Goal: Book appointment/travel/reservation

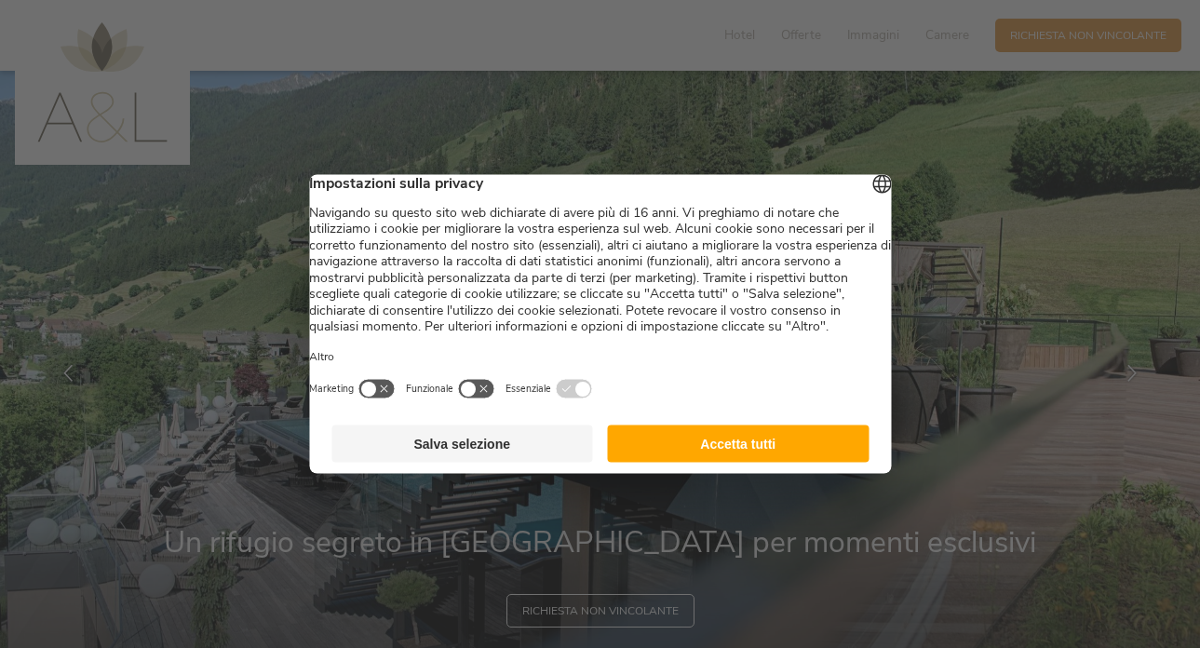
click at [759, 463] on button "Accetta tutti" at bounding box center [739, 443] width 262 height 37
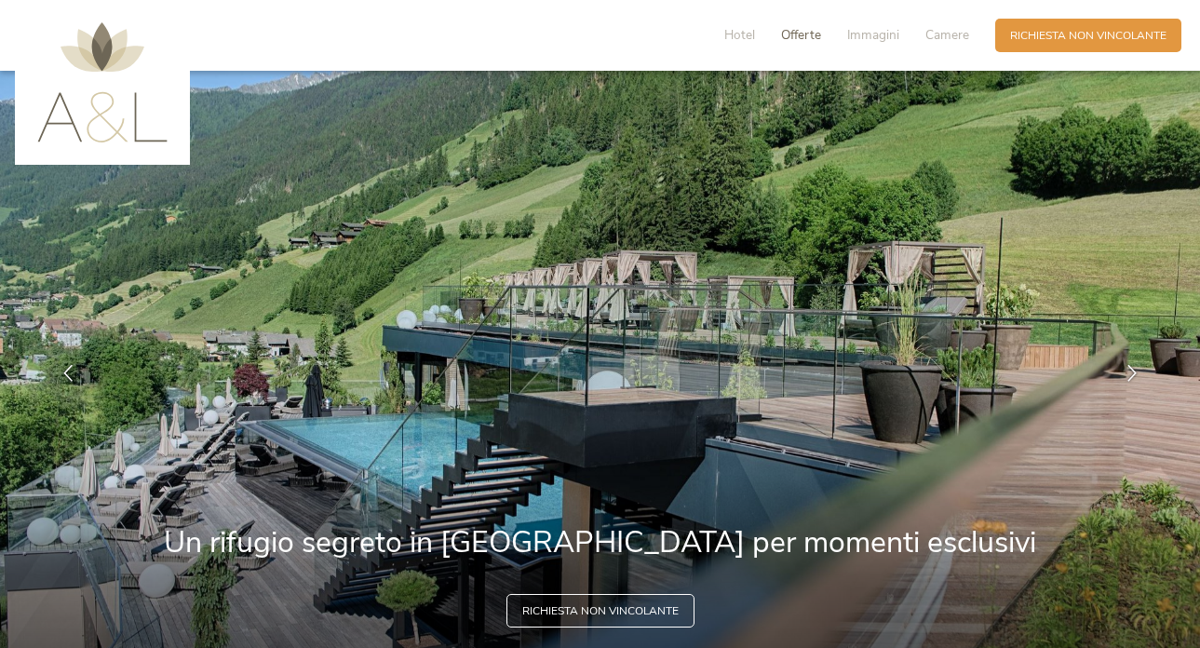
click at [792, 33] on span "Offerte" at bounding box center [801, 35] width 40 height 18
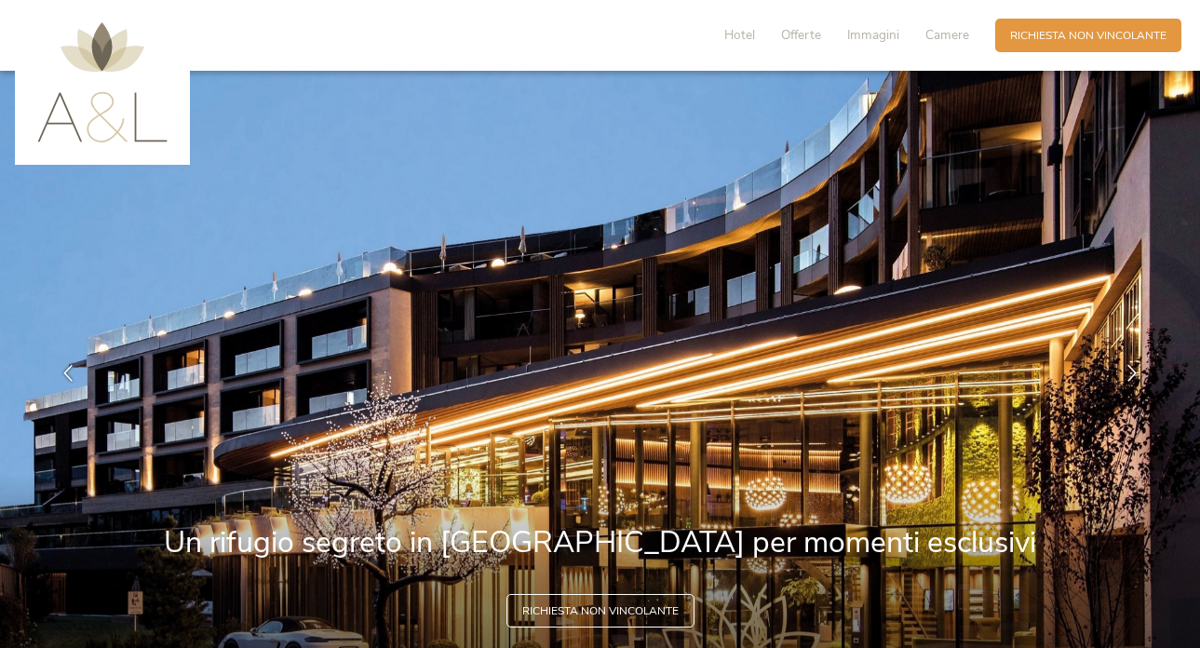
drag, startPoint x: 736, startPoint y: 32, endPoint x: 773, endPoint y: 166, distance: 138.9
click at [736, 32] on span "Hotel" at bounding box center [739, 35] width 31 height 18
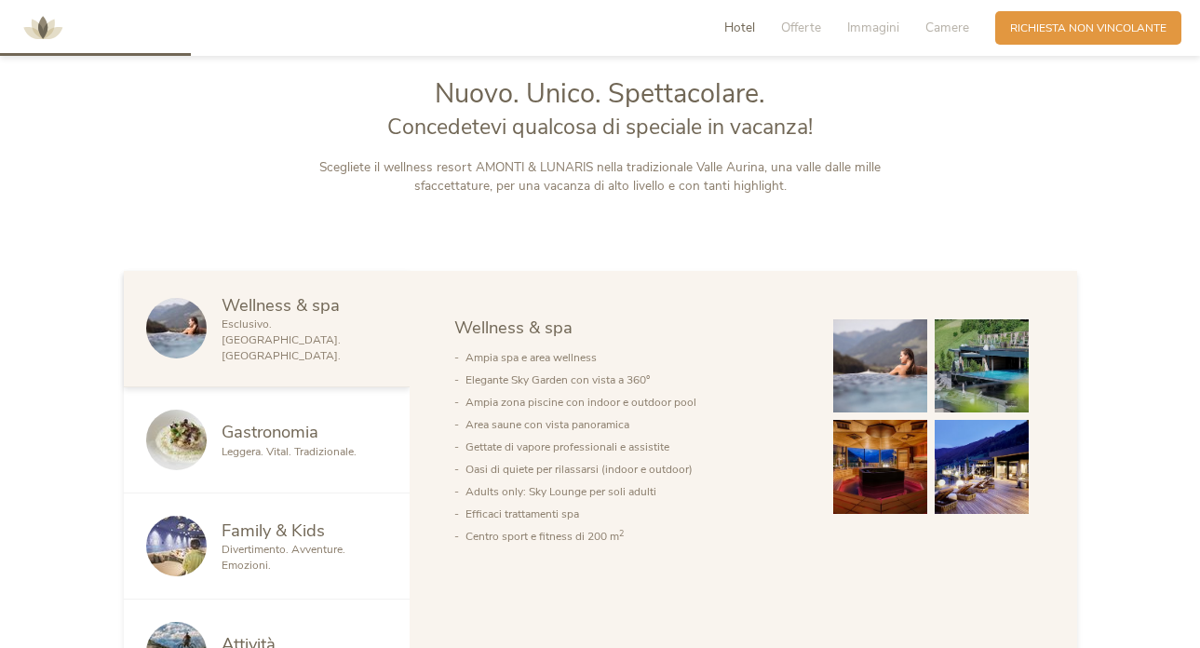
scroll to position [742, 0]
click at [941, 20] on span "Camere" at bounding box center [947, 28] width 44 height 18
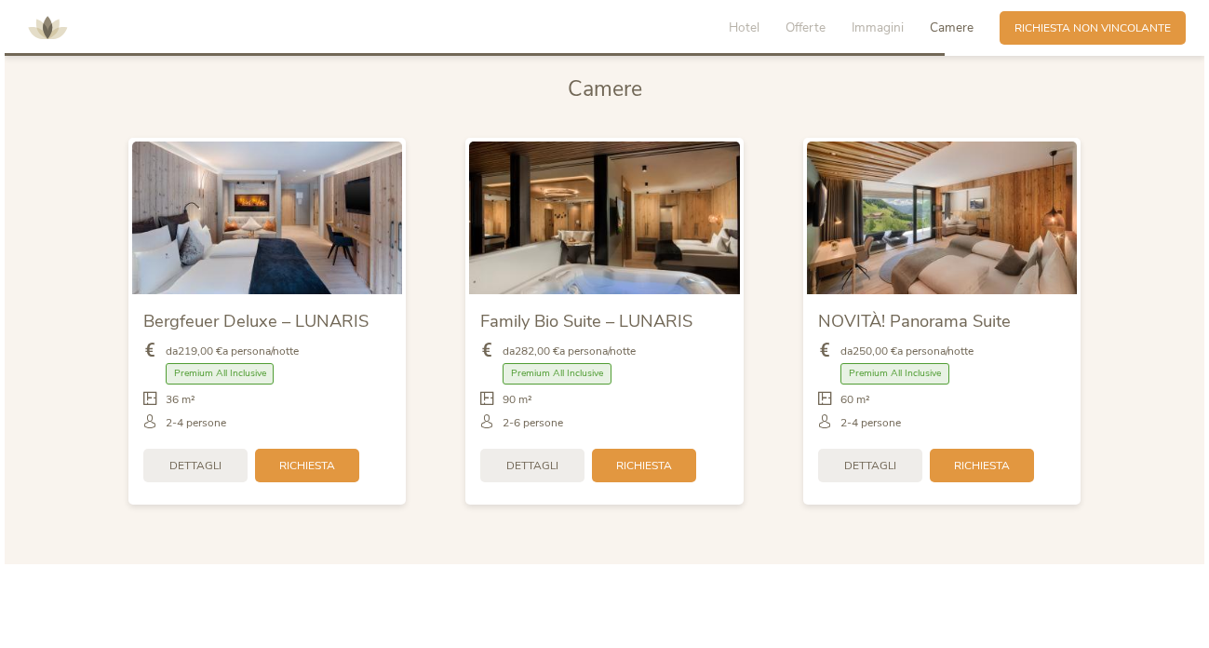
scroll to position [3658, 0]
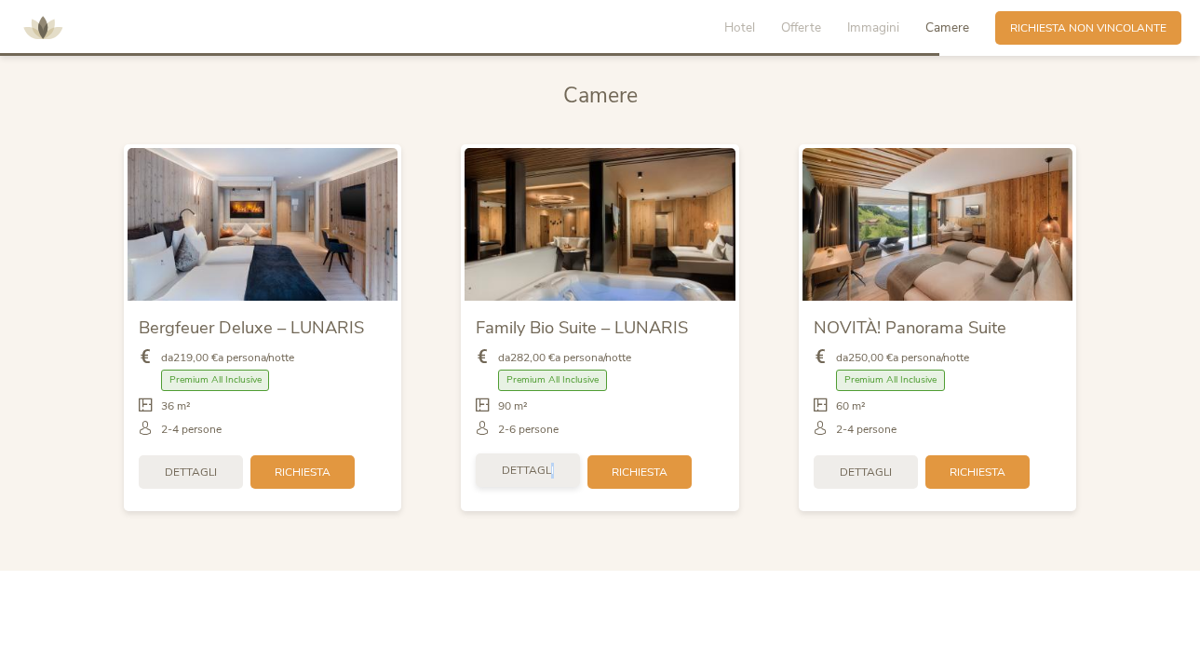
click at [552, 463] on span "Dettagli" at bounding box center [528, 471] width 52 height 16
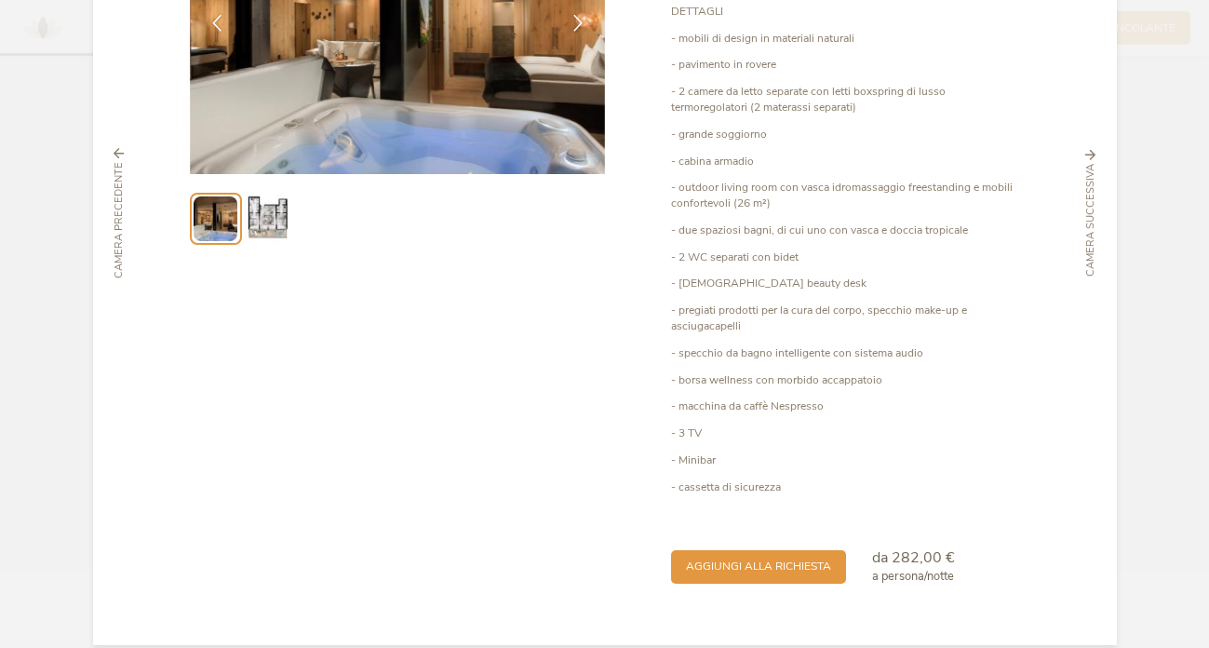
scroll to position [240, 0]
click at [800, 559] on span "aggiungi alla richiesta" at bounding box center [758, 567] width 145 height 16
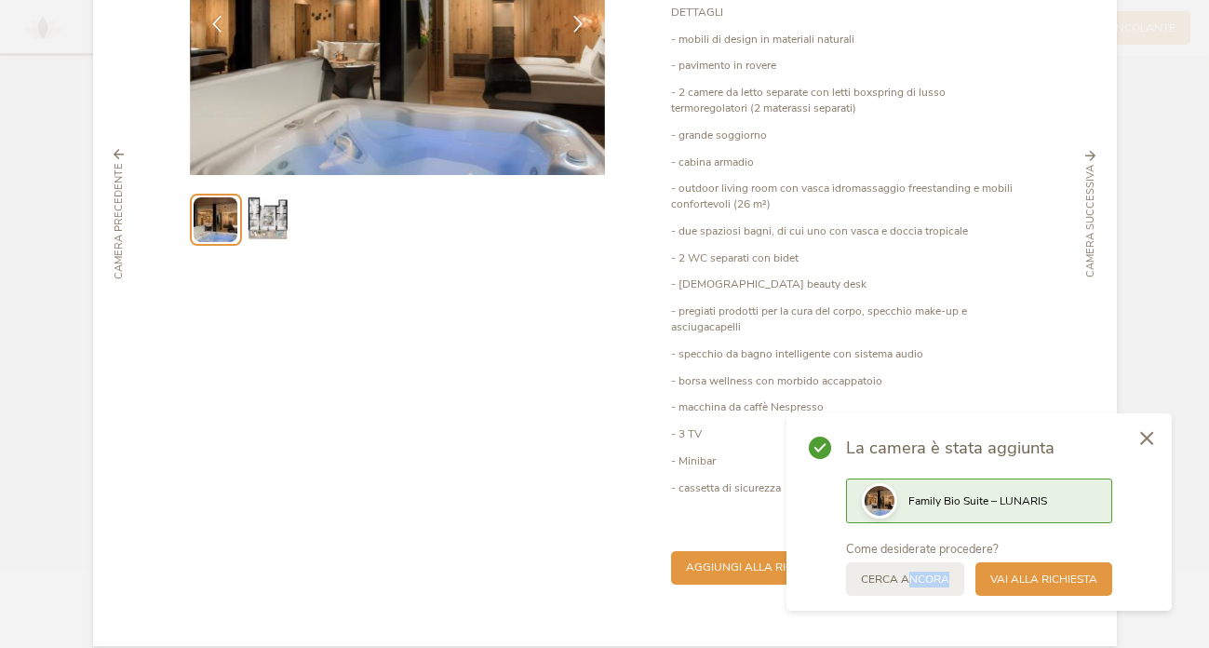
click at [907, 585] on div "Cerca ancora" at bounding box center [905, 579] width 118 height 34
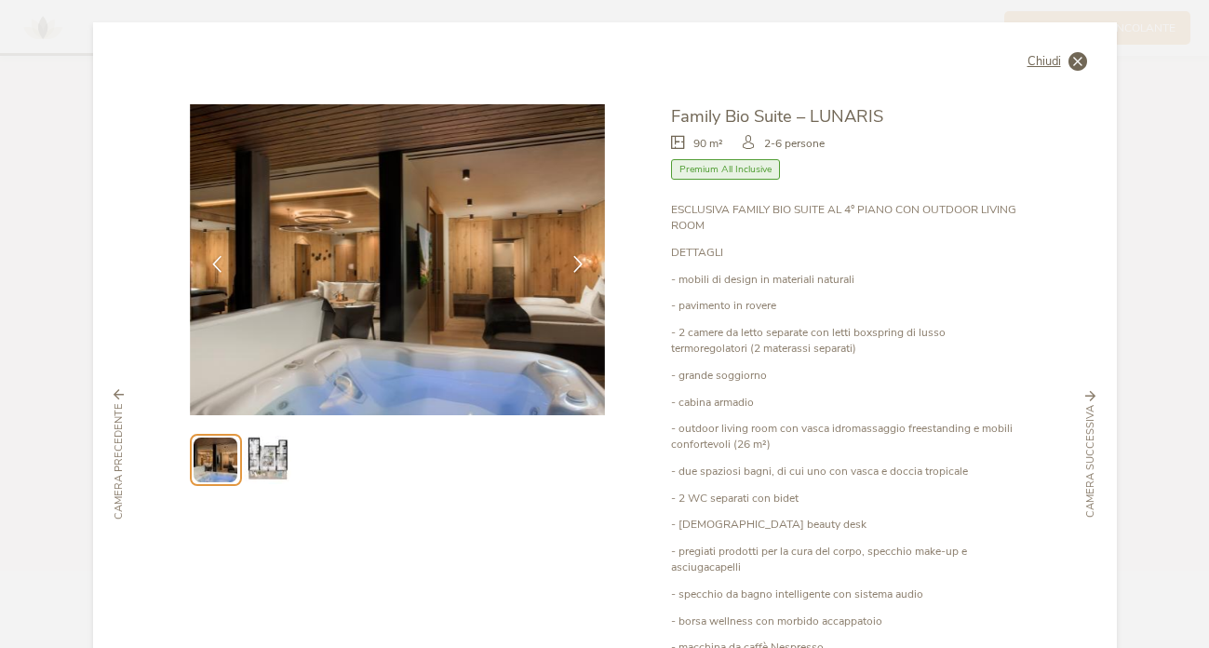
scroll to position [0, 0]
click at [1036, 60] on span "Chiudi" at bounding box center [1045, 62] width 34 height 12
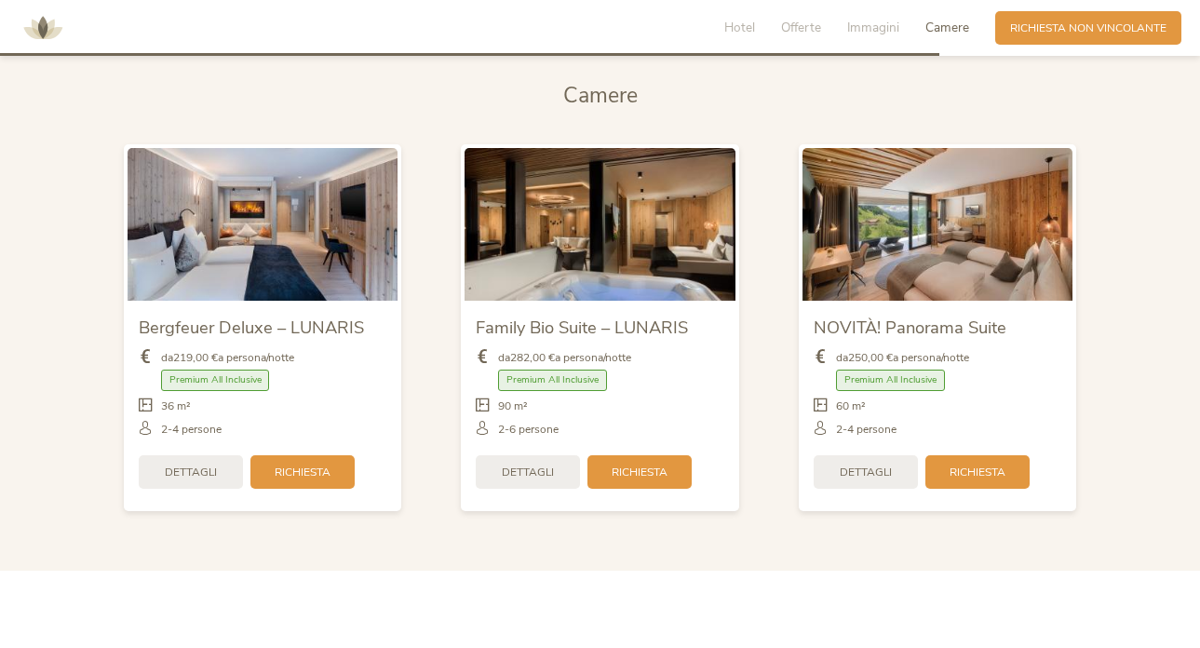
click at [945, 236] on img at bounding box center [937, 224] width 271 height 152
click at [888, 465] on span "Dettagli" at bounding box center [866, 473] width 52 height 16
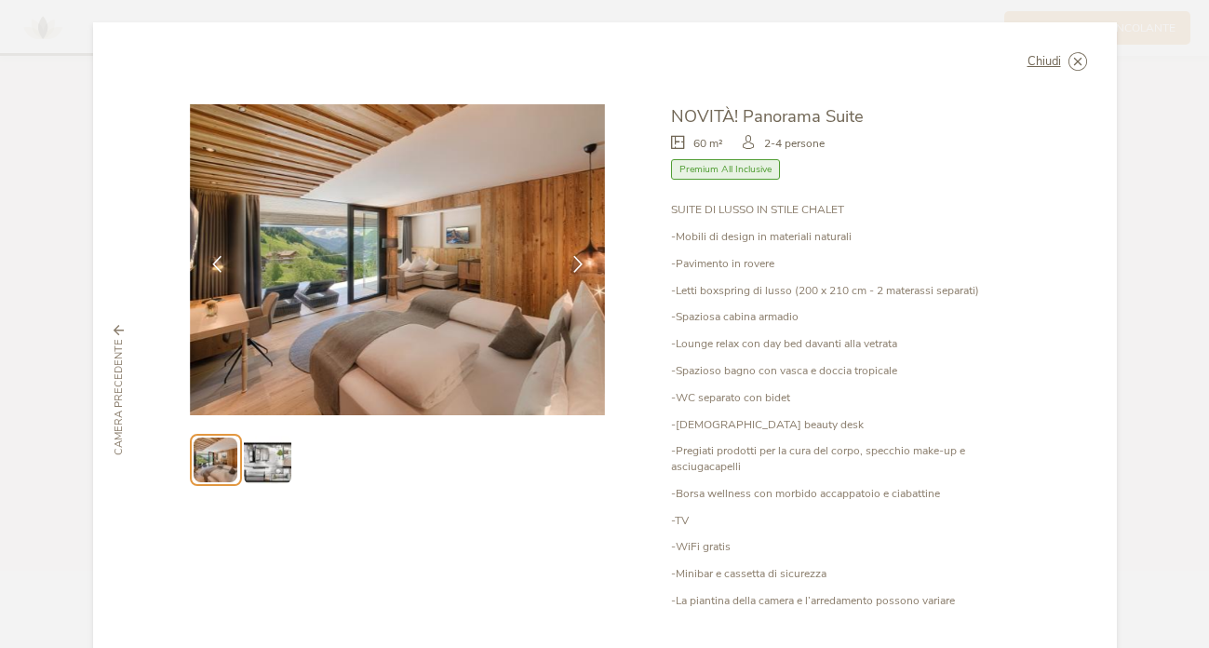
click at [258, 462] on img at bounding box center [267, 459] width 47 height 47
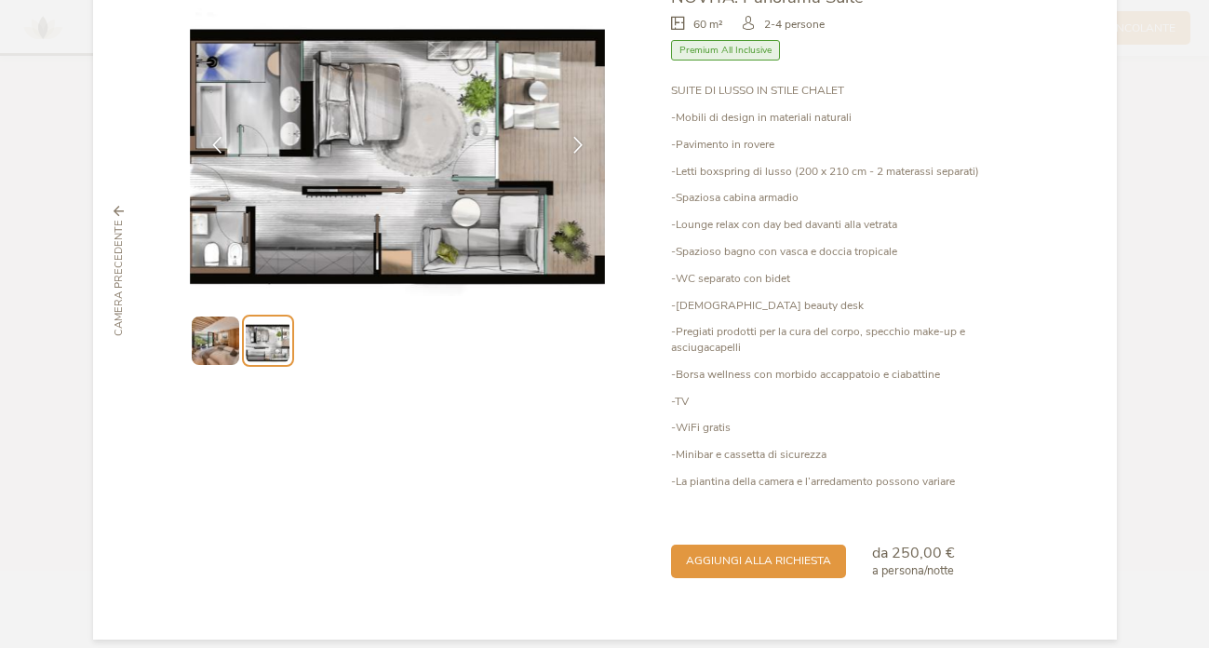
scroll to position [117, 0]
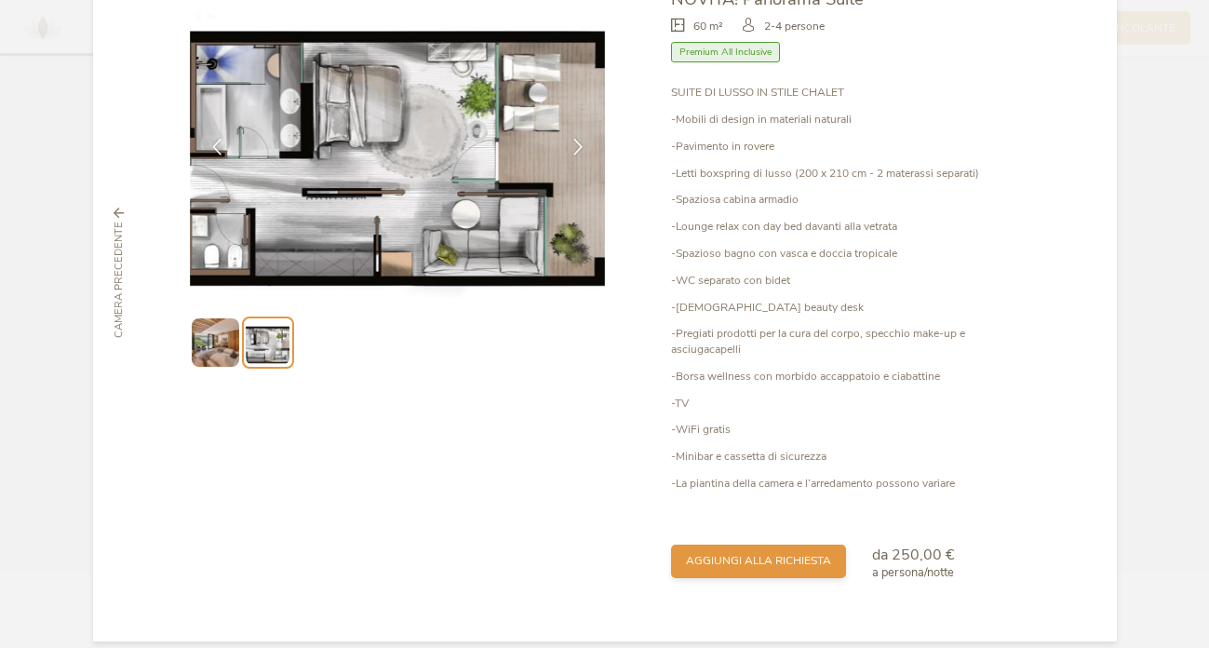
drag, startPoint x: 768, startPoint y: 546, endPoint x: 768, endPoint y: 561, distance: 14.9
click at [768, 553] on span "aggiungi alla richiesta" at bounding box center [758, 561] width 145 height 16
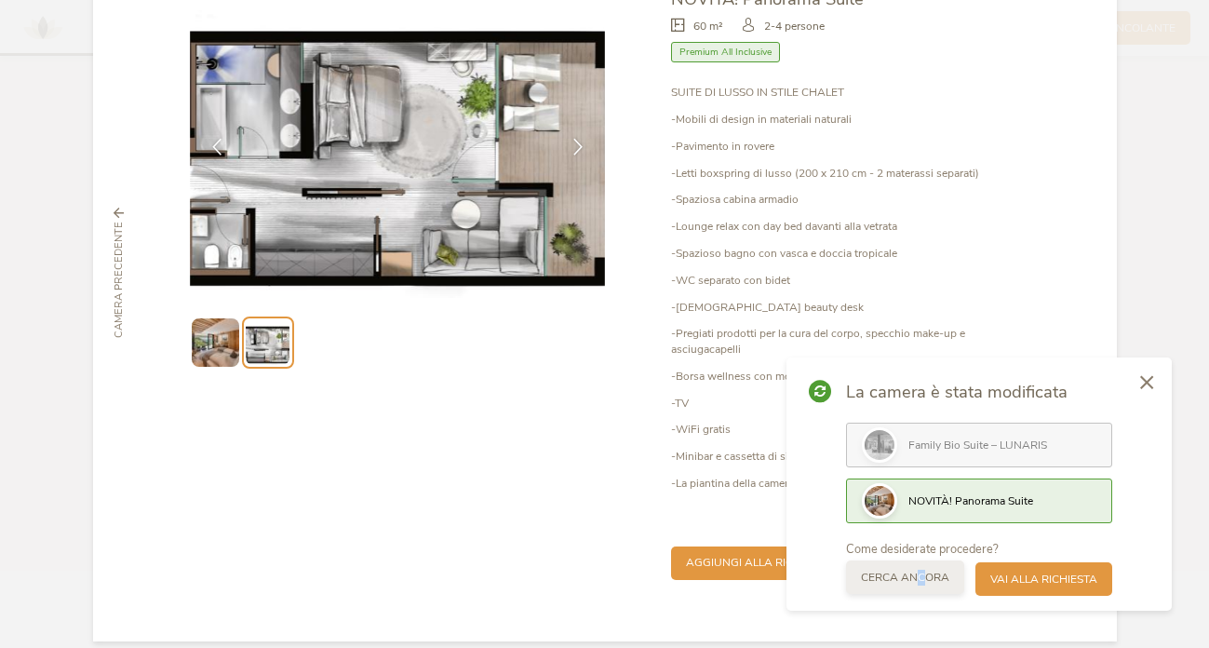
click at [916, 575] on span "Cerca ancora" at bounding box center [905, 578] width 88 height 16
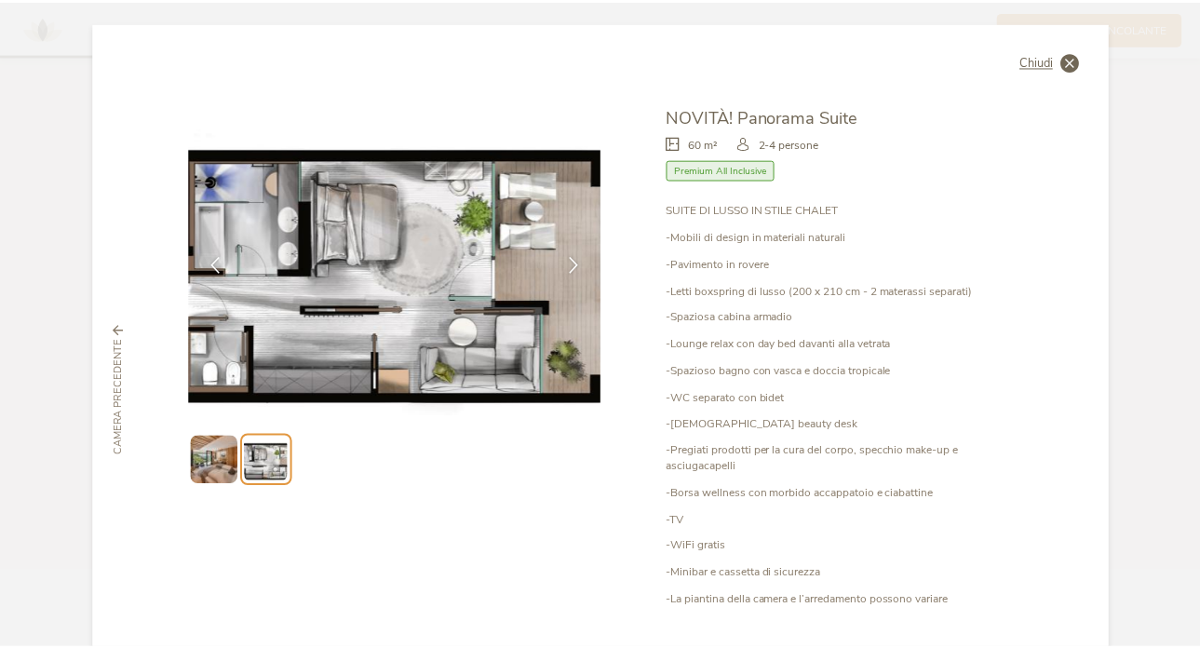
scroll to position [0, 0]
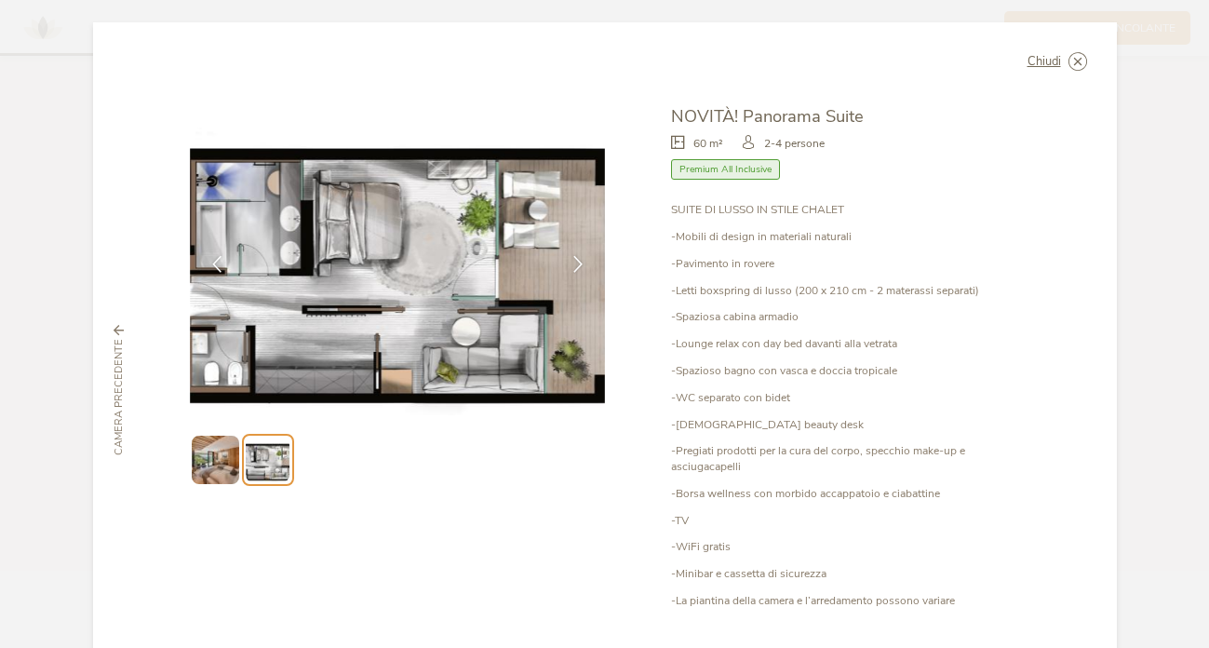
click at [1037, 61] on span "Chiudi" at bounding box center [1045, 62] width 34 height 12
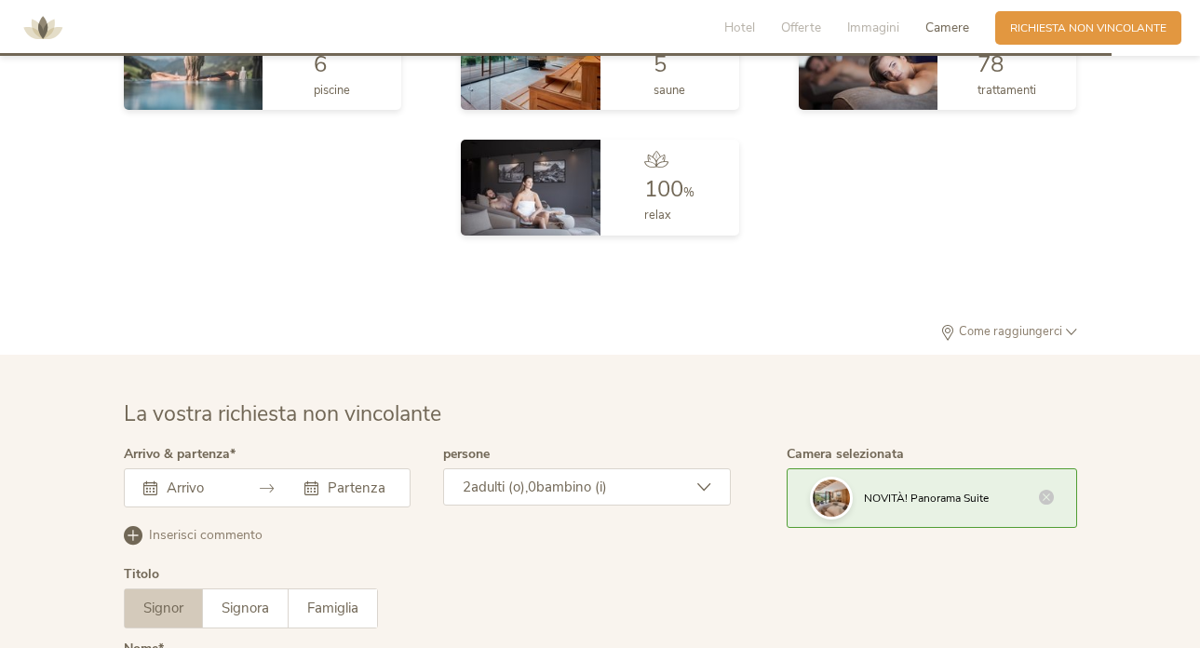
scroll to position [4340, 0]
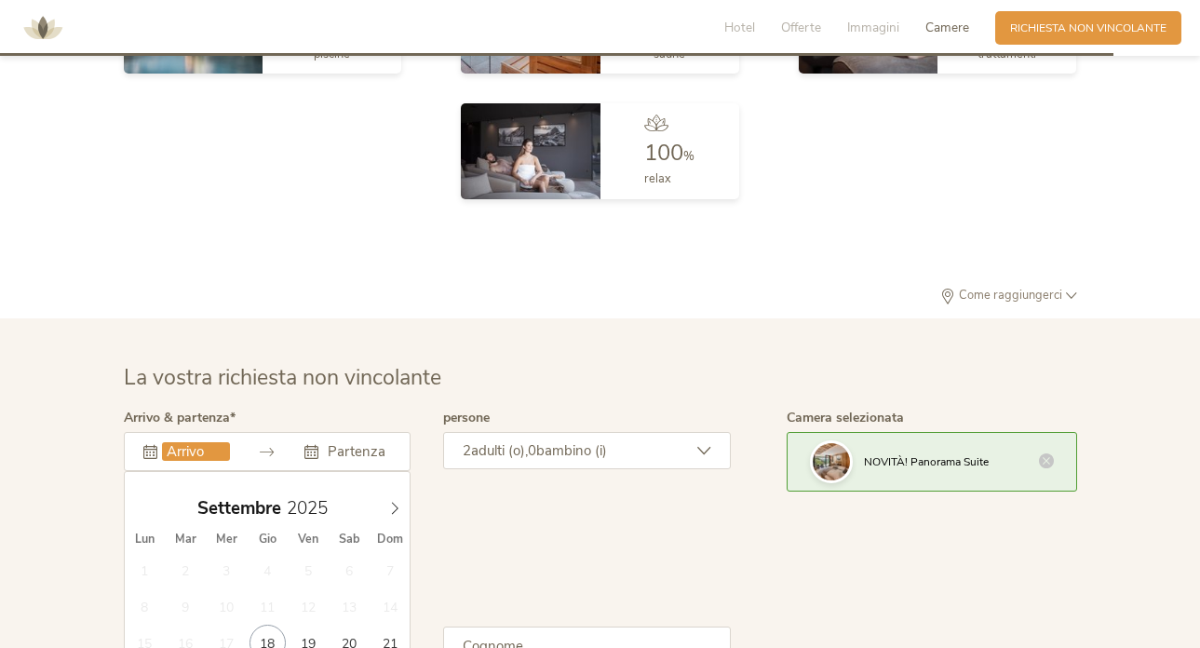
click at [211, 442] on input "text" at bounding box center [196, 451] width 68 height 19
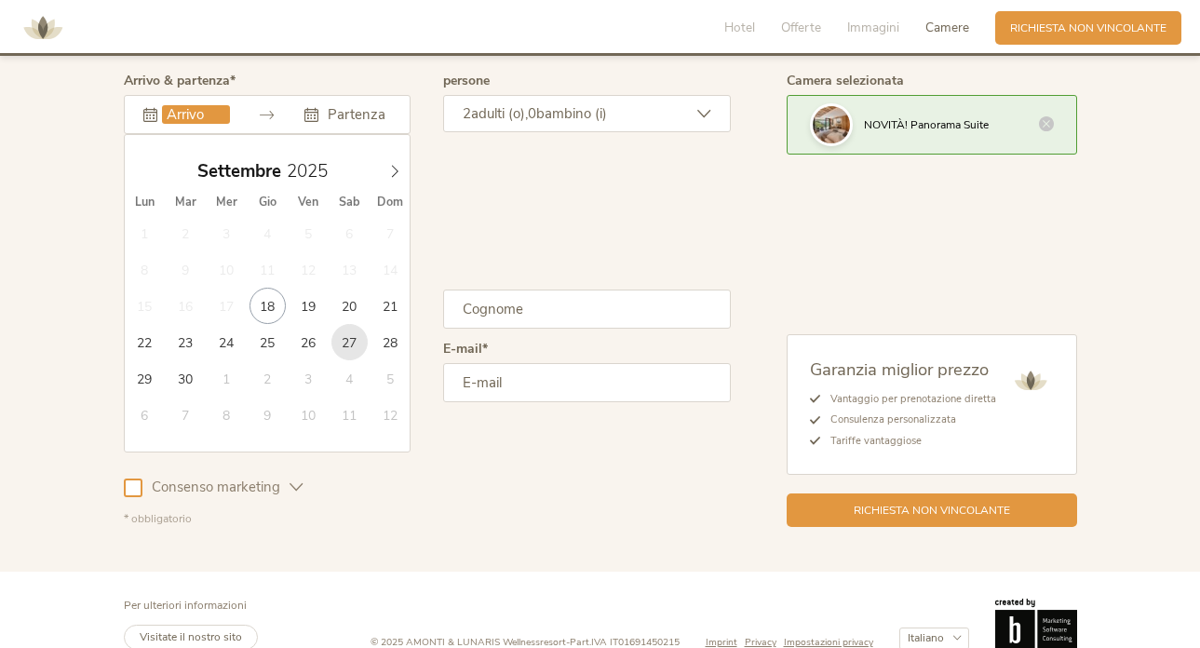
scroll to position [4676, 0]
click at [396, 166] on icon at bounding box center [394, 172] width 13 height 13
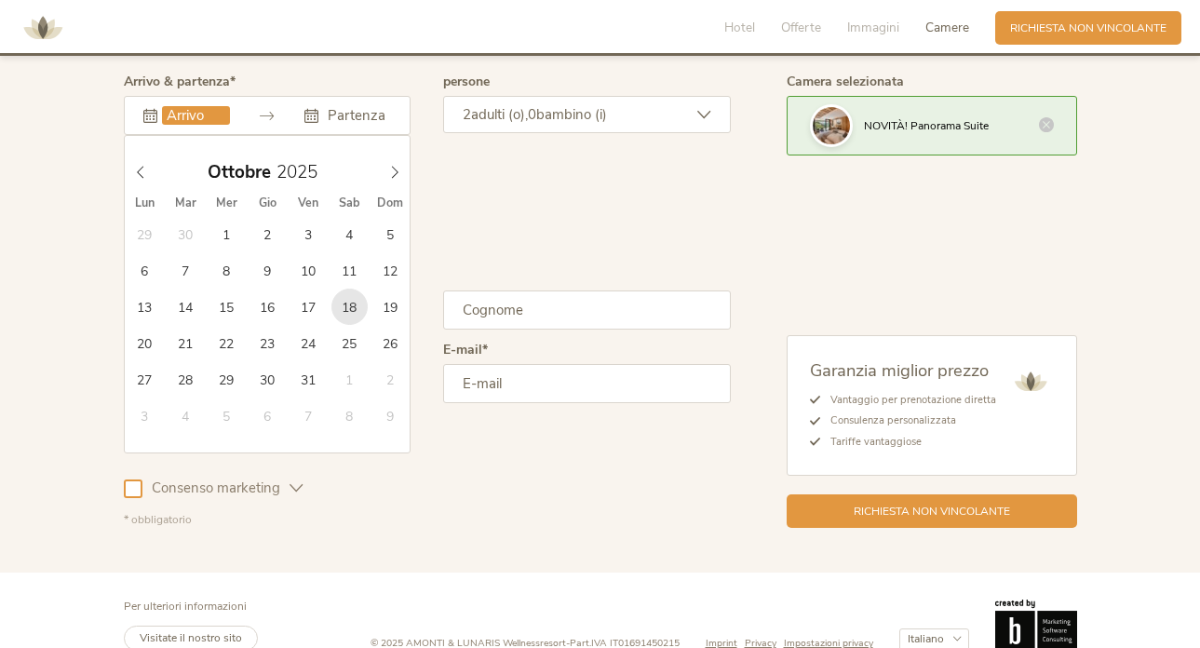
type input "[DATE]"
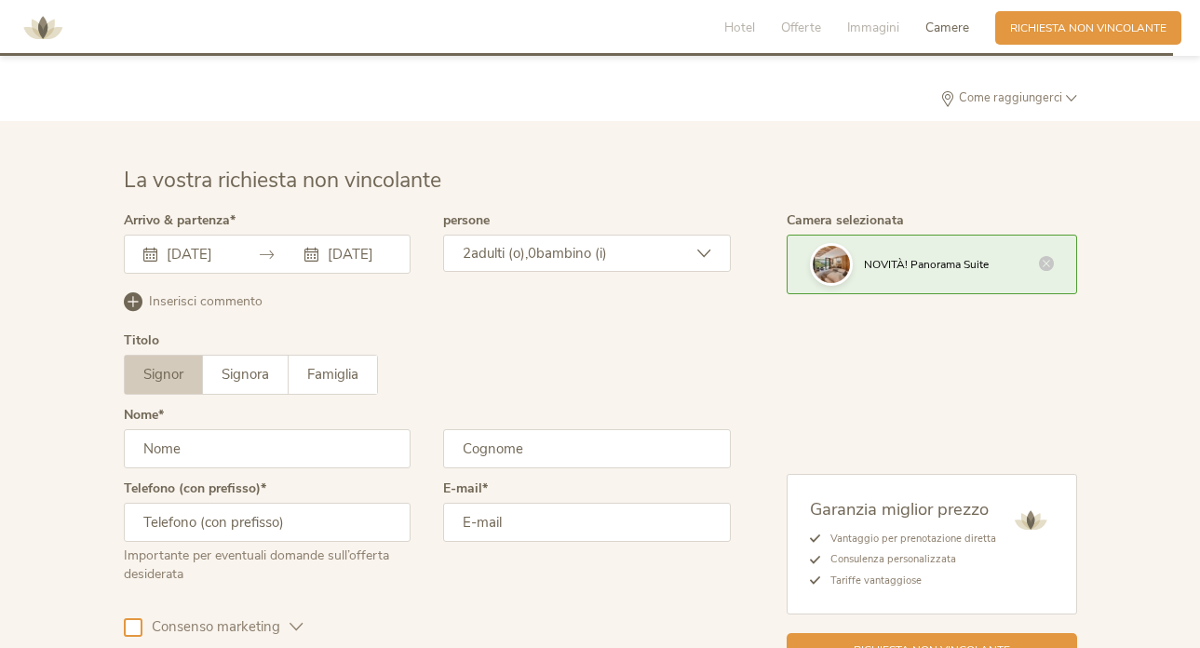
scroll to position [4535, 0]
click at [707, 249] on icon at bounding box center [704, 256] width 14 height 14
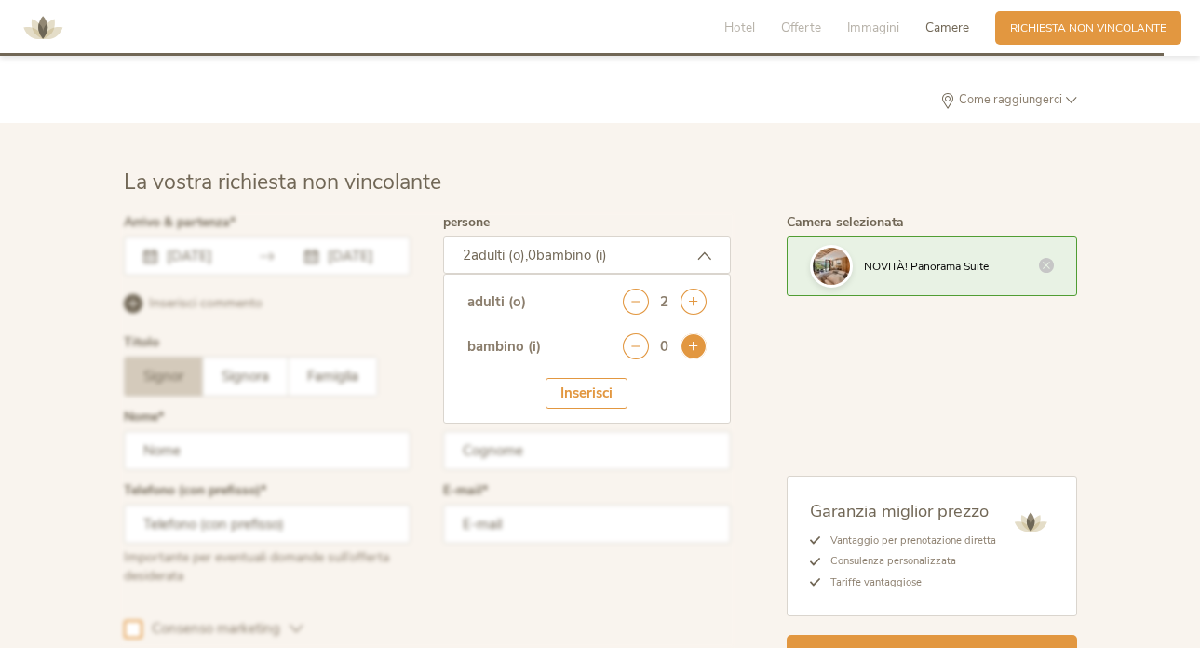
click at [702, 333] on icon at bounding box center [693, 346] width 26 height 26
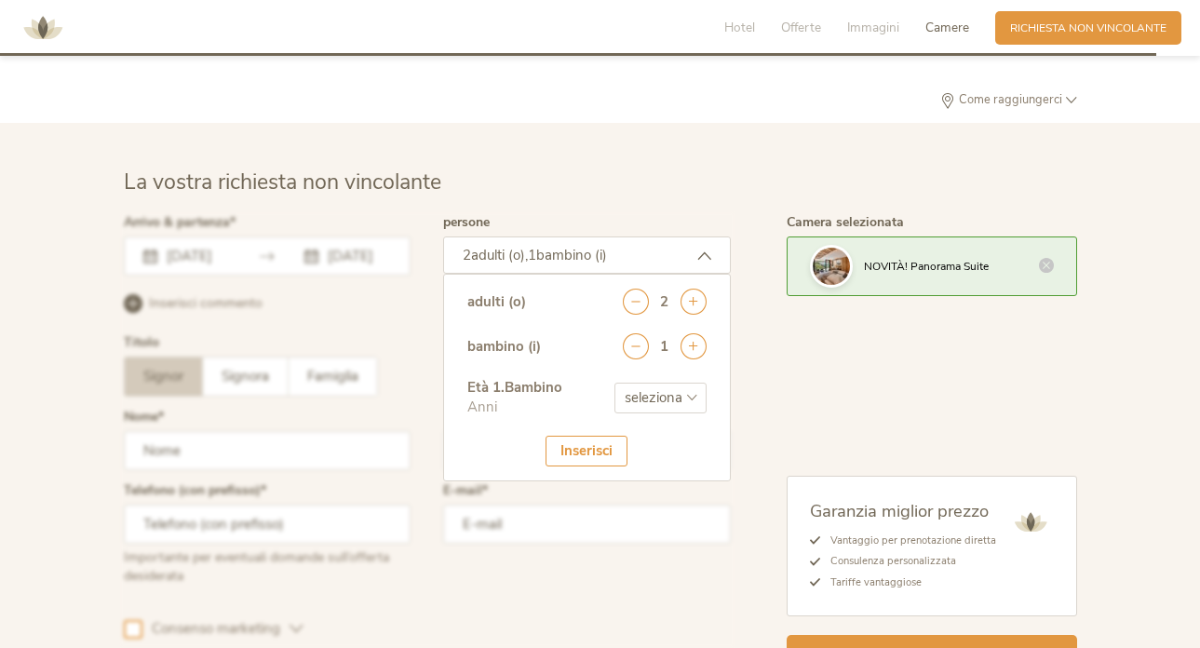
scroll to position [4465, 0]
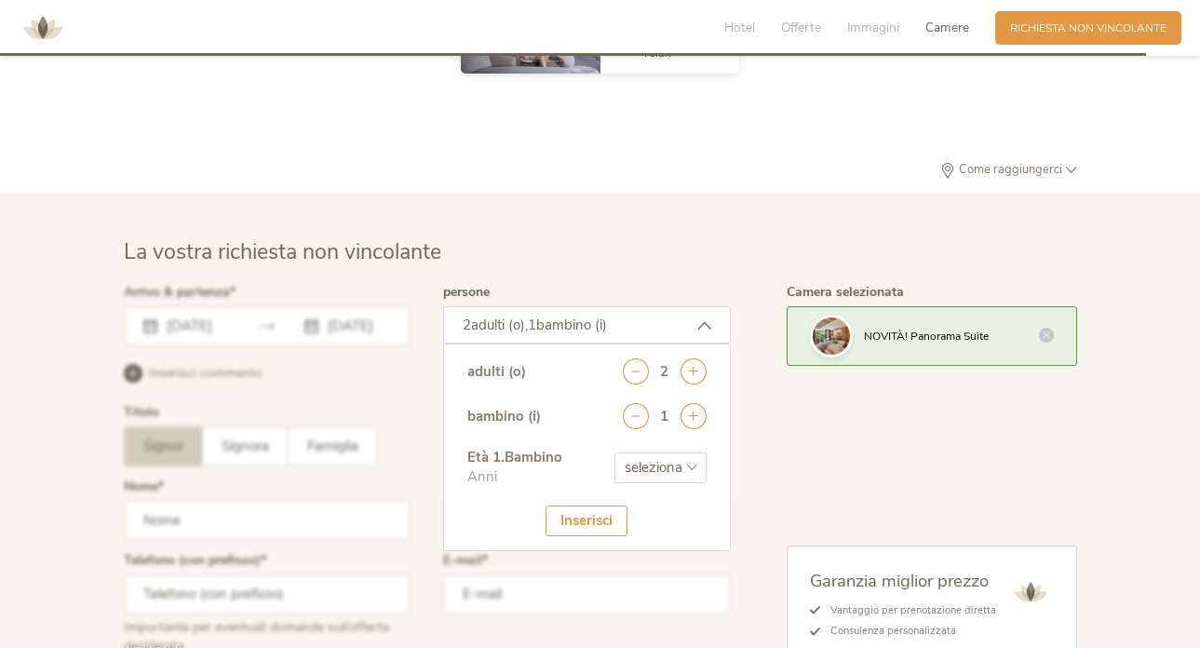
click at [598, 505] on div "Inserisci" at bounding box center [586, 520] width 82 height 31
select select "3"
click at [746, 492] on div "Camera selezionata NOVITÀ! Panorama Suite Garanzia miglior prezzo Vantaggio per…" at bounding box center [904, 512] width 346 height 452
click at [583, 505] on div "Inserisci" at bounding box center [586, 520] width 82 height 31
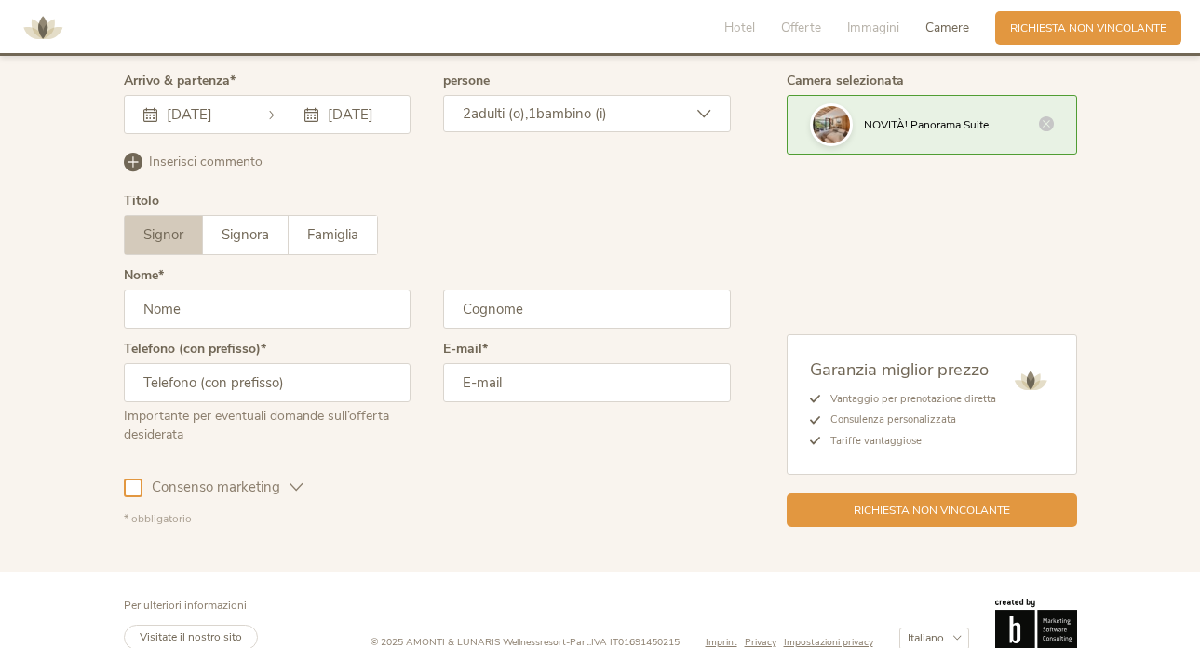
scroll to position [4676, 0]
type input "[PERSON_NAME]"
type input "Arsuffi"
type input "3913573161"
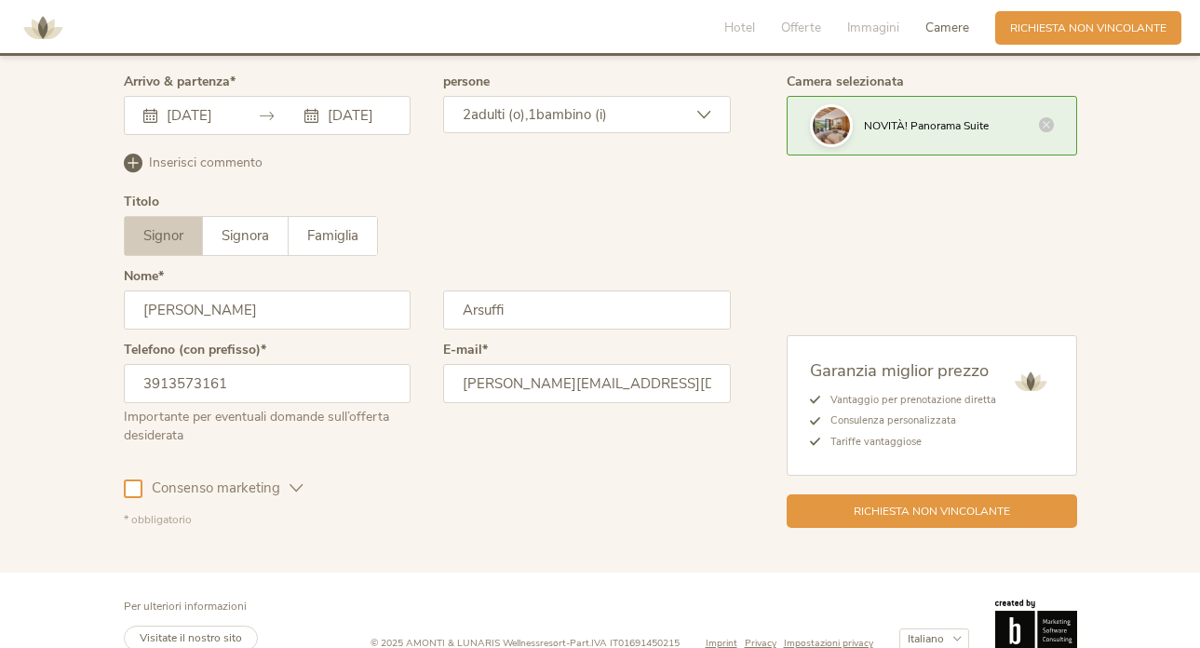
click at [618, 364] on input "[PERSON_NAME][EMAIL_ADDRESS][DOMAIN_NAME]" at bounding box center [587, 383] width 288 height 39
type input "[PERSON_NAME][EMAIL_ADDRESS][DOMAIN_NAME]"
click at [936, 502] on span "Richiesta non vincolante" at bounding box center [932, 510] width 156 height 16
